Goal: Transaction & Acquisition: Book appointment/travel/reservation

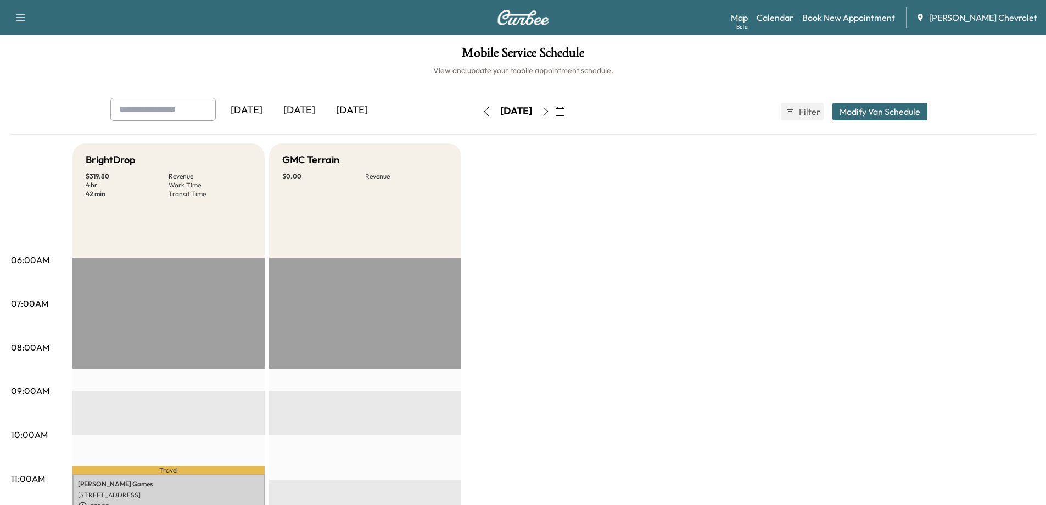
scroll to position [275, 0]
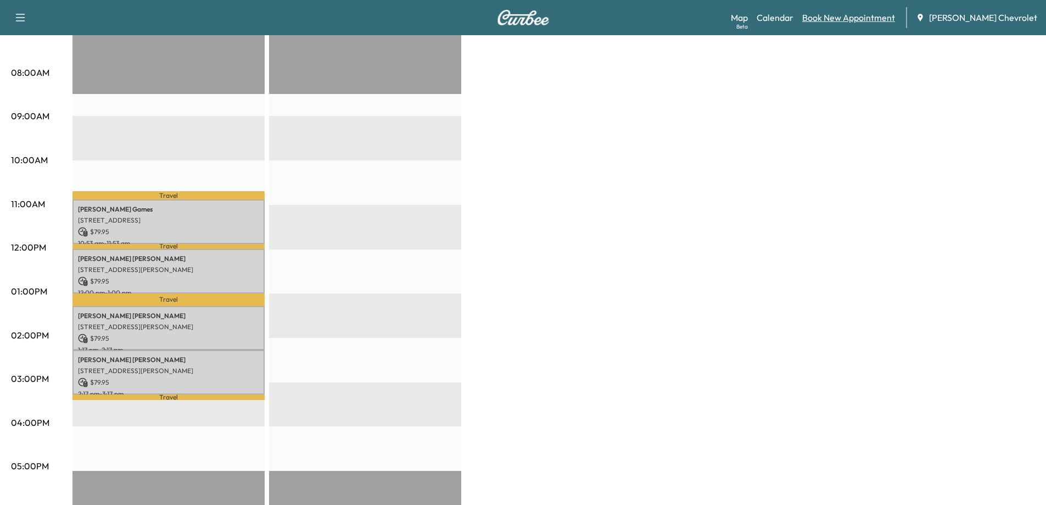
click at [852, 21] on link "Book New Appointment" at bounding box center [848, 17] width 93 height 13
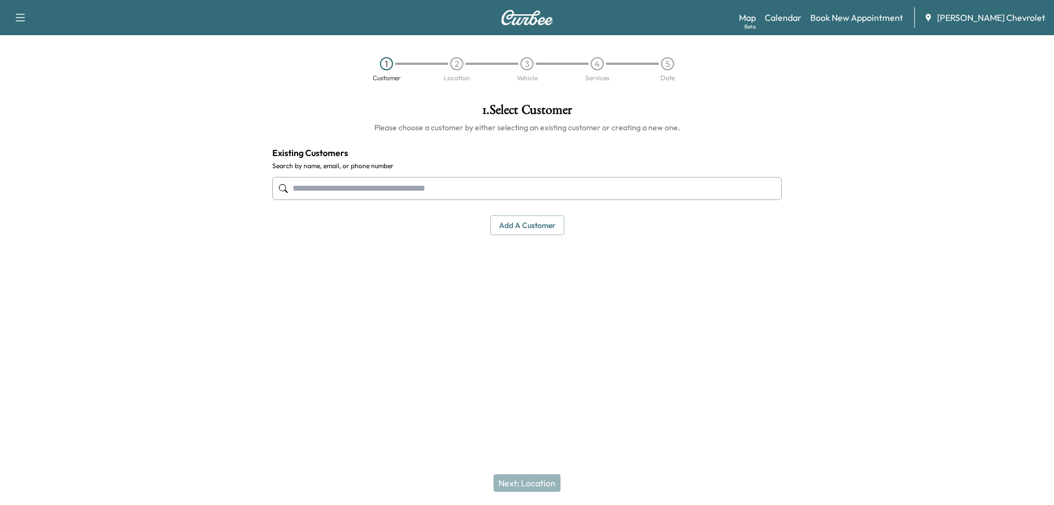
click at [496, 192] on input "text" at bounding box center [527, 188] width 510 height 23
type input "*"
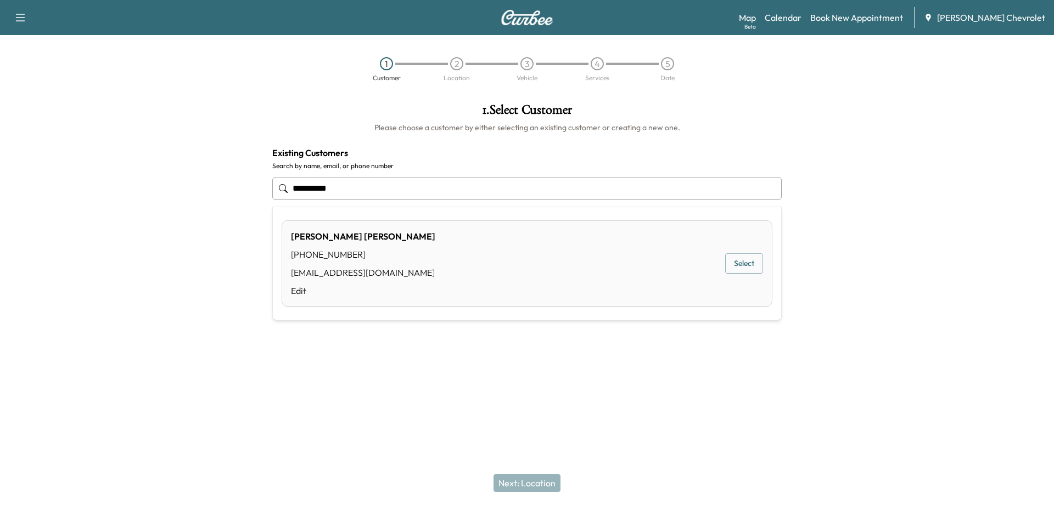
click at [741, 265] on button "Select" at bounding box center [745, 263] width 38 height 20
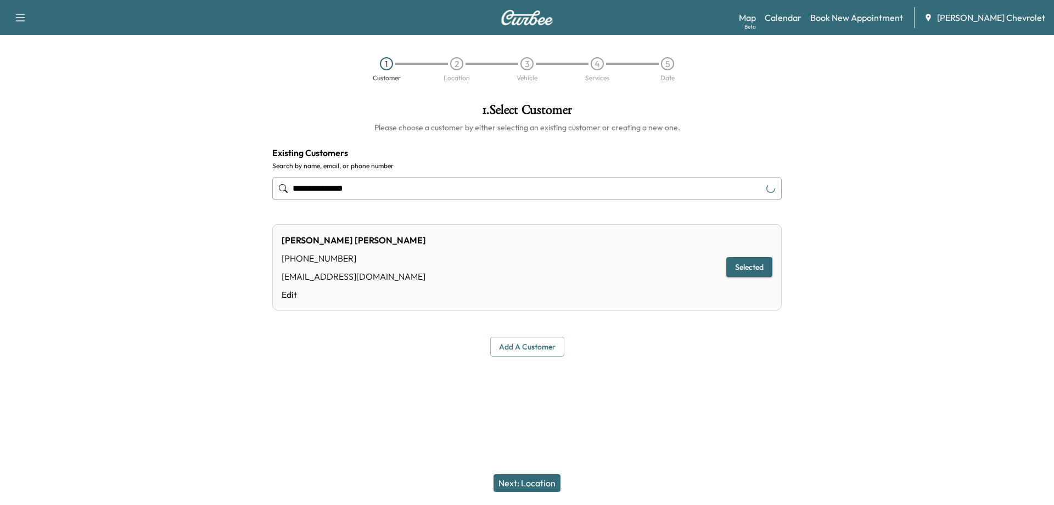
type input "**********"
click at [512, 483] on button "Next: Location" at bounding box center [527, 483] width 67 height 18
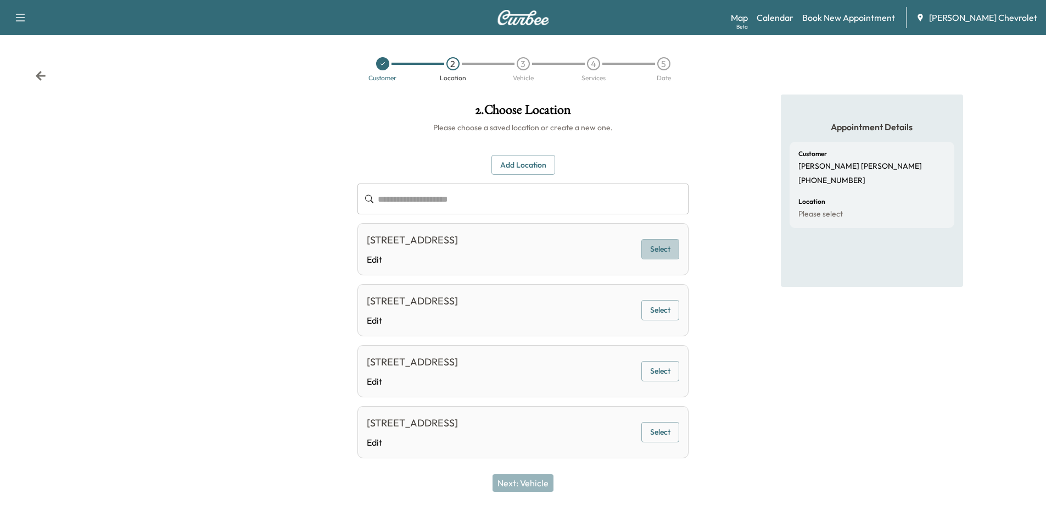
click at [672, 251] on button "Select" at bounding box center [660, 249] width 38 height 20
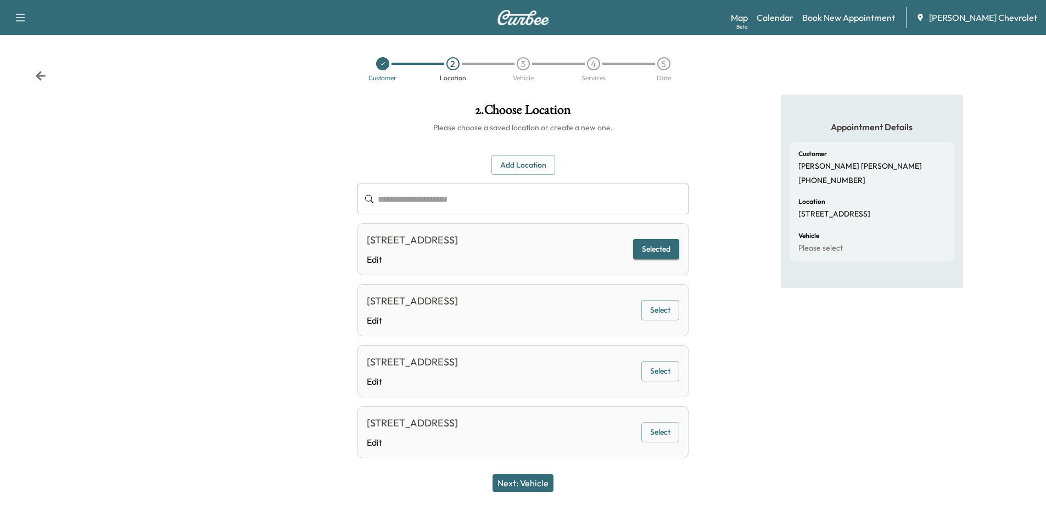
click at [541, 484] on button "Next: Vehicle" at bounding box center [523, 483] width 61 height 18
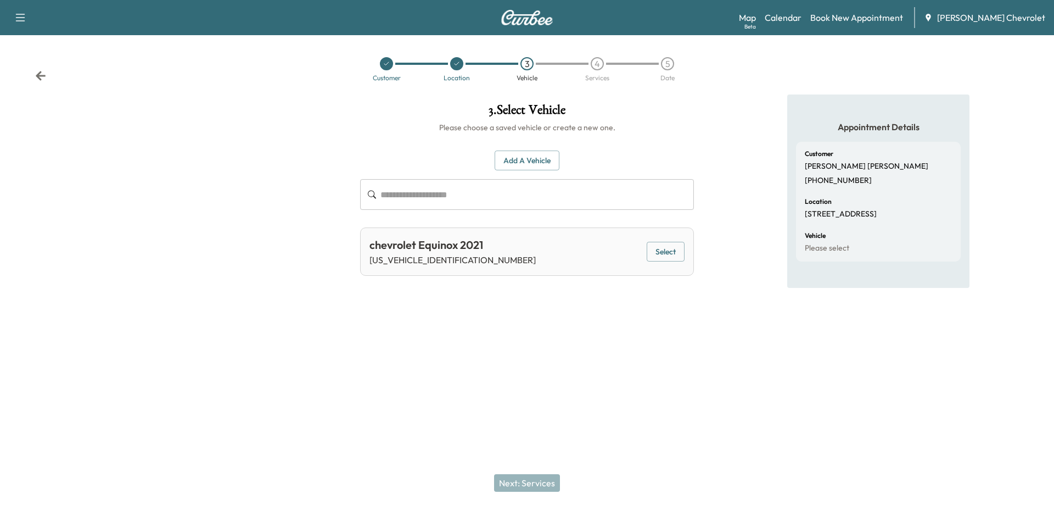
click at [668, 250] on button "Select" at bounding box center [666, 252] width 38 height 20
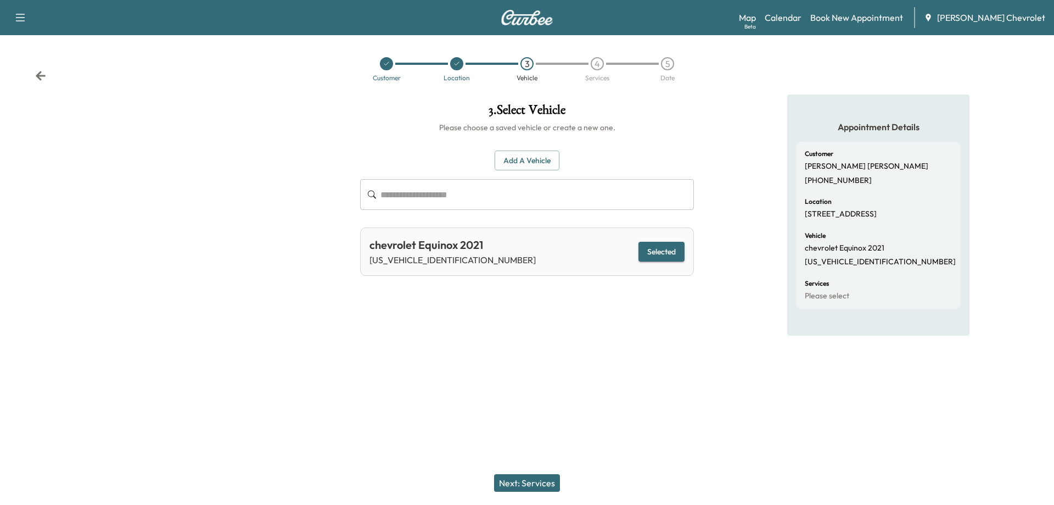
click at [530, 482] on button "Next: Services" at bounding box center [527, 483] width 66 height 18
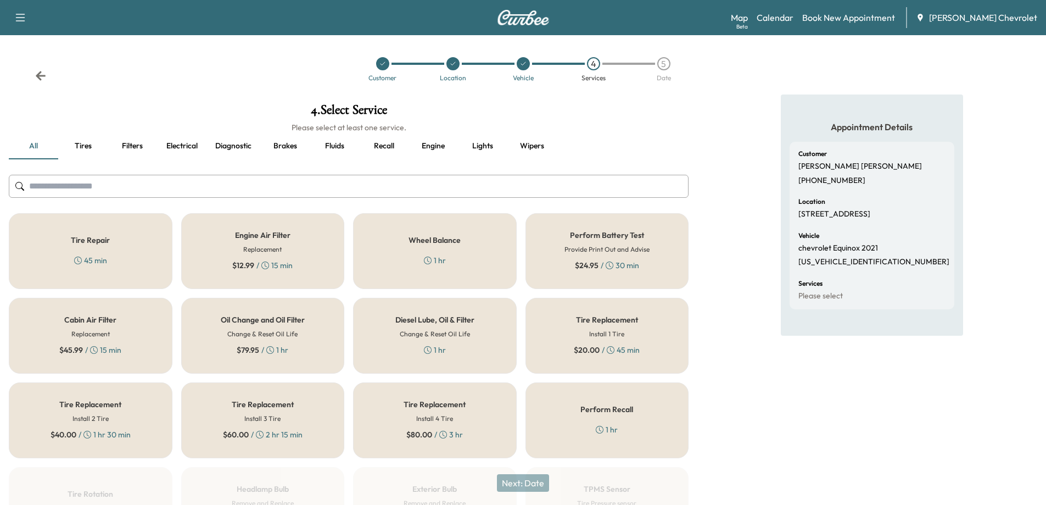
click at [277, 344] on div "$ 79.95 / 1 hr" at bounding box center [263, 349] width 52 height 11
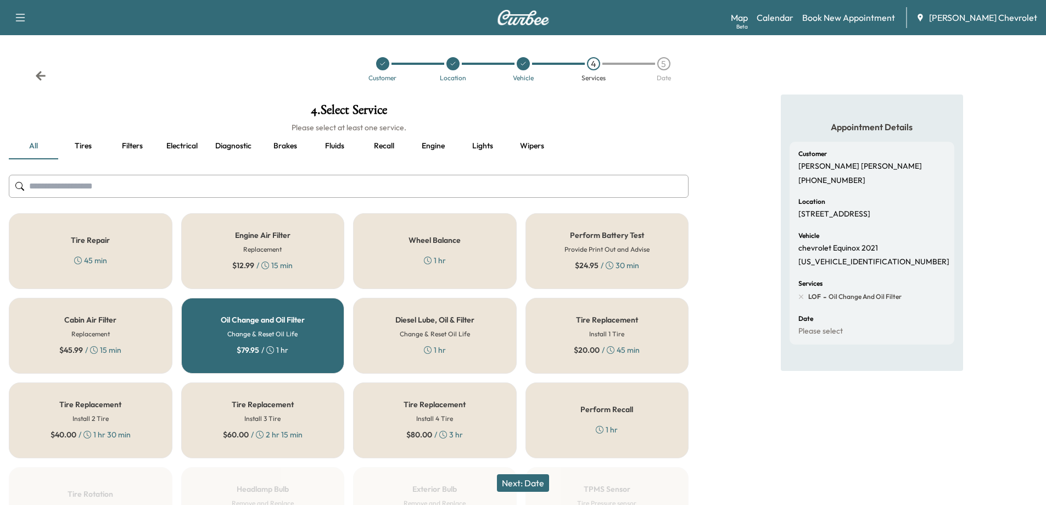
click at [529, 484] on button "Next: Date" at bounding box center [523, 483] width 52 height 18
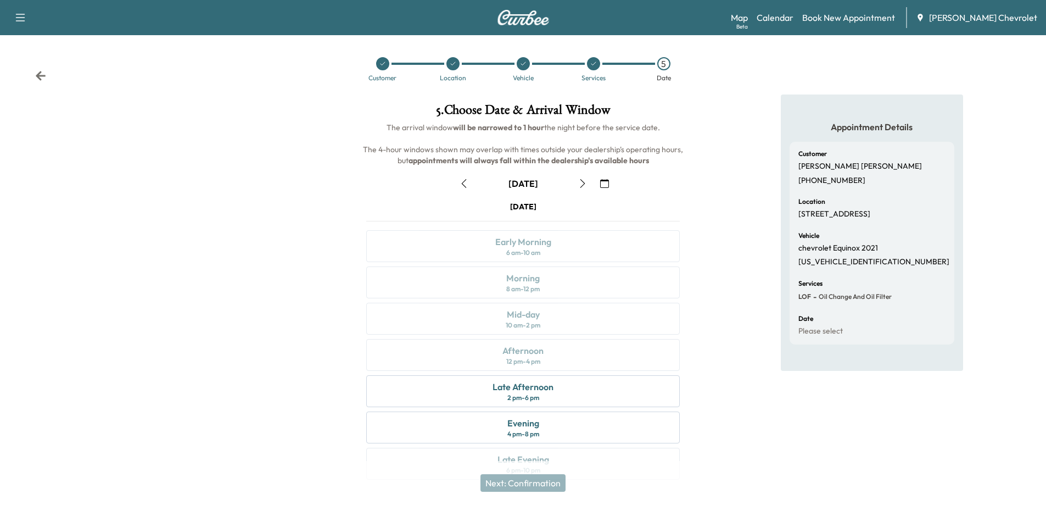
click at [579, 185] on icon "button" at bounding box center [582, 183] width 9 height 9
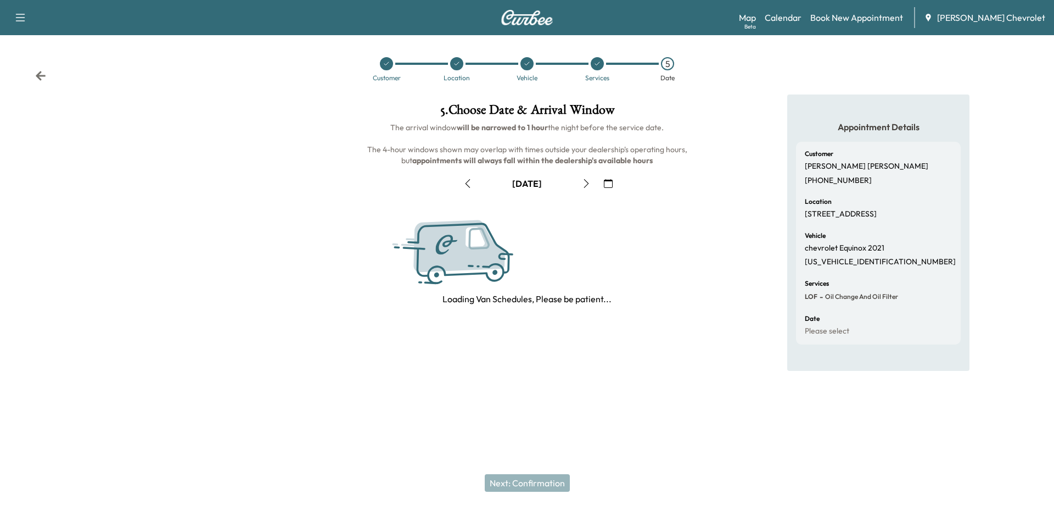
click at [579, 185] on button "button" at bounding box center [586, 184] width 19 height 18
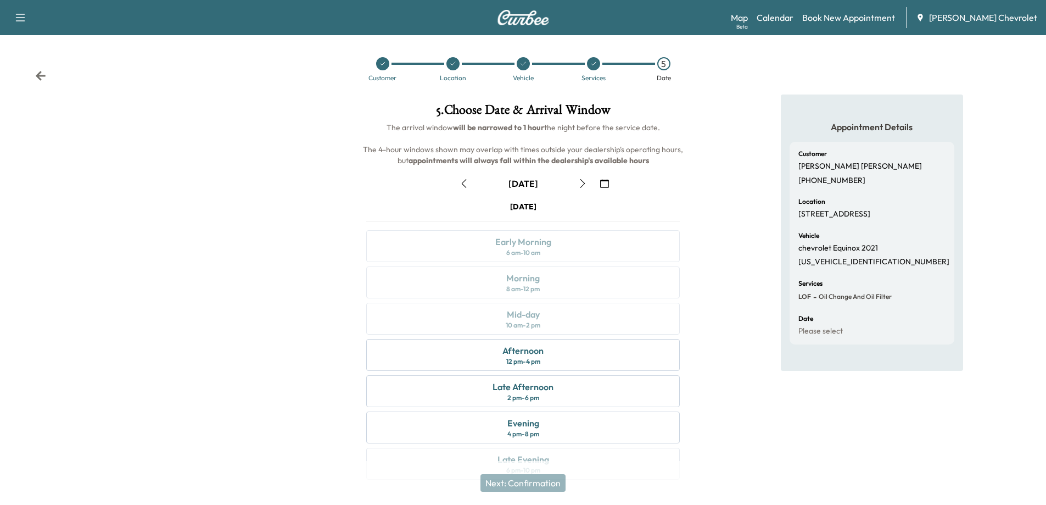
click at [584, 185] on icon "button" at bounding box center [582, 183] width 9 height 9
click at [585, 185] on icon "button" at bounding box center [582, 183] width 9 height 9
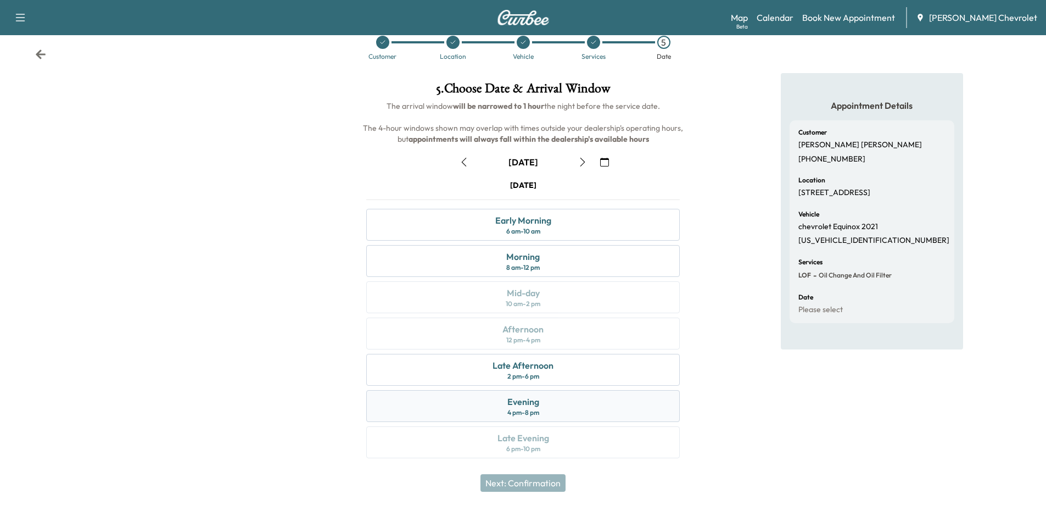
scroll to position [23, 0]
click at [465, 163] on icon "button" at bounding box center [464, 160] width 9 height 9
